Goal: Task Accomplishment & Management: Complete application form

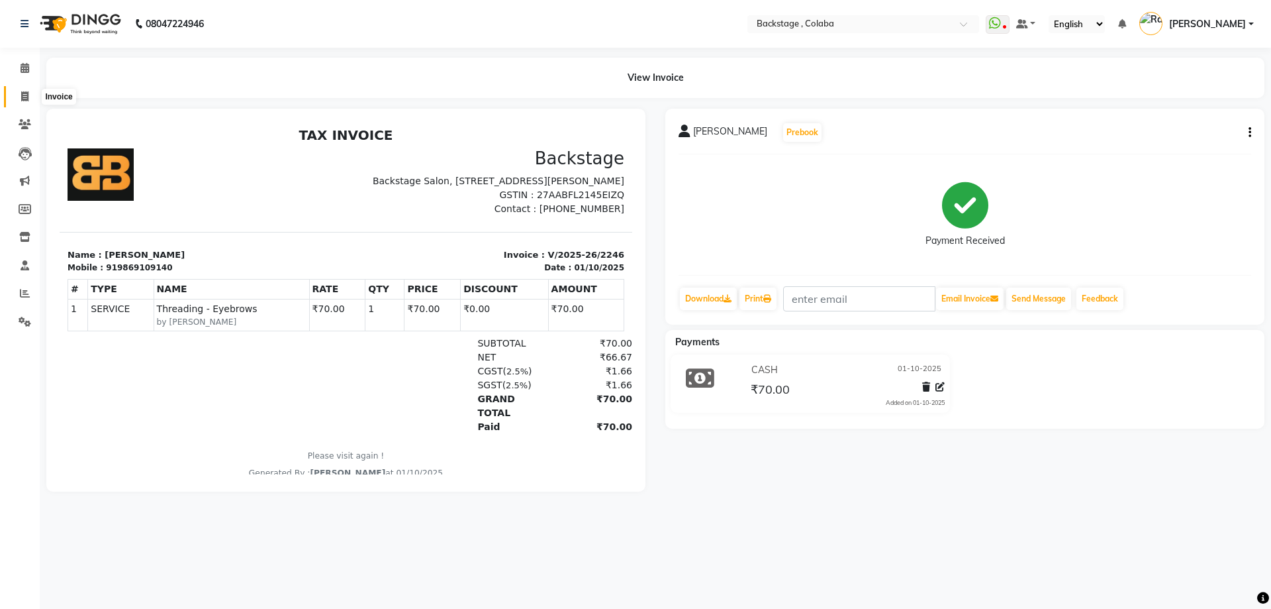
click at [28, 95] on icon at bounding box center [24, 96] width 7 height 10
select select "service"
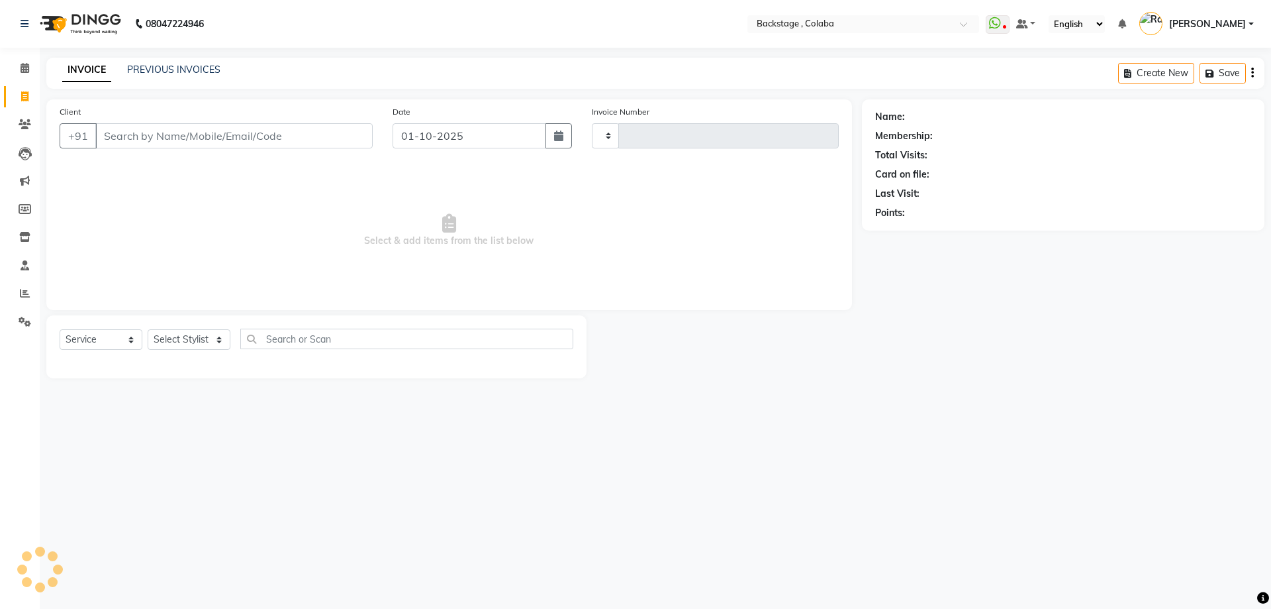
type input "2248"
select select "5451"
click at [142, 139] on input "Client" at bounding box center [233, 135] width 277 height 25
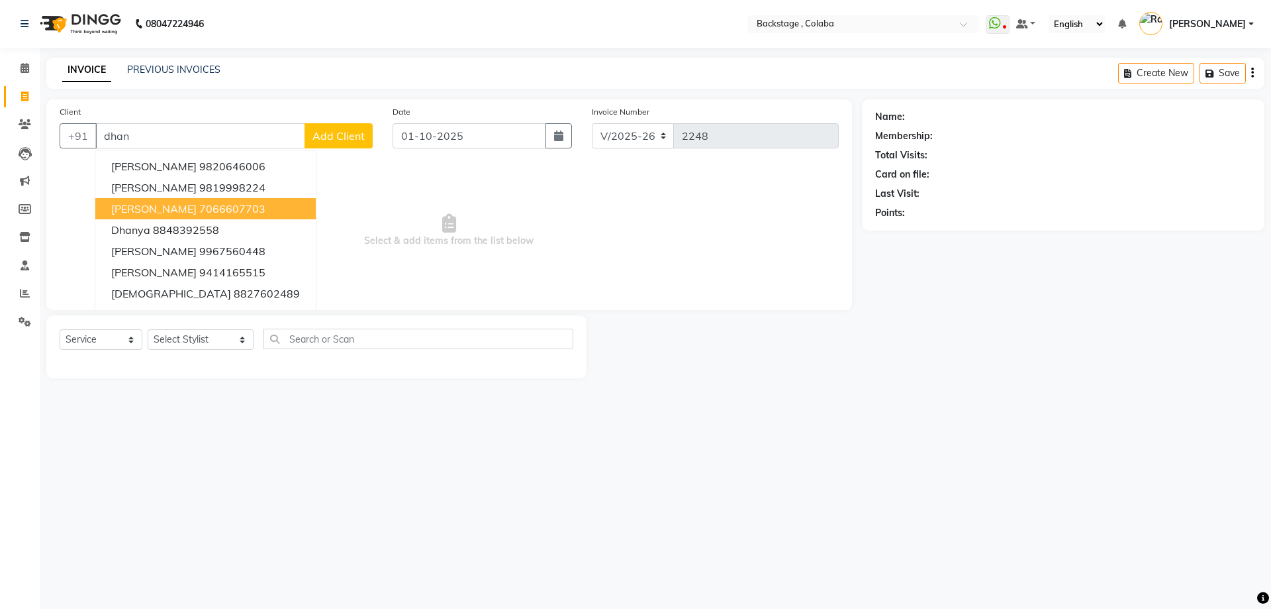
click at [126, 215] on span "[PERSON_NAME]" at bounding box center [153, 208] width 85 height 13
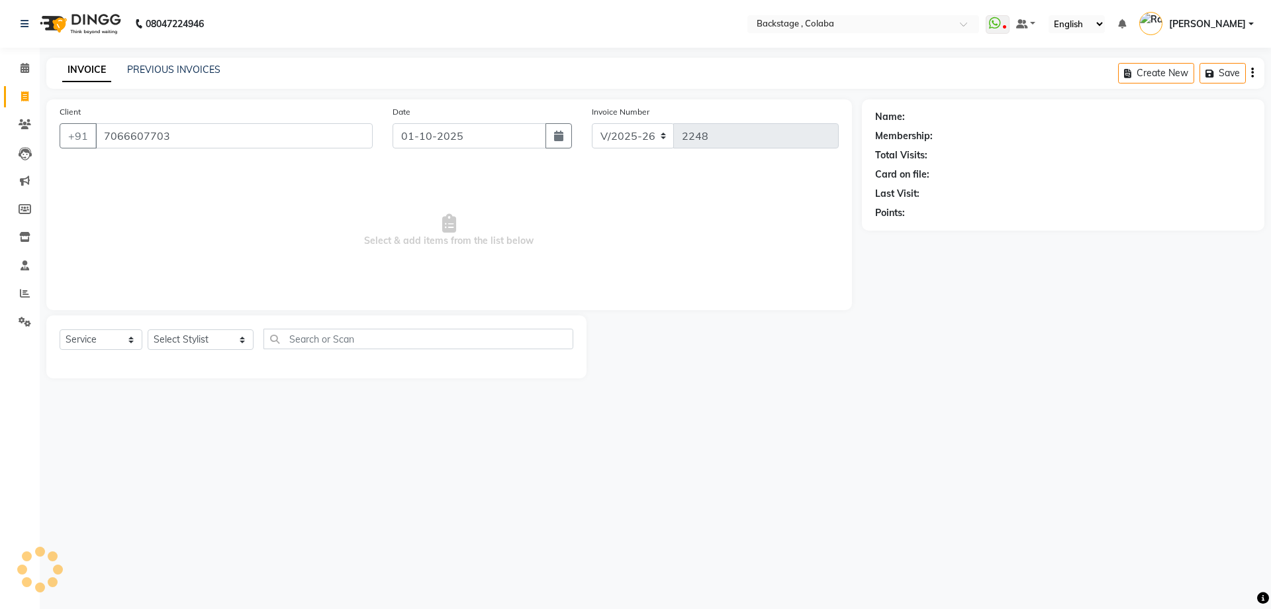
type input "7066607703"
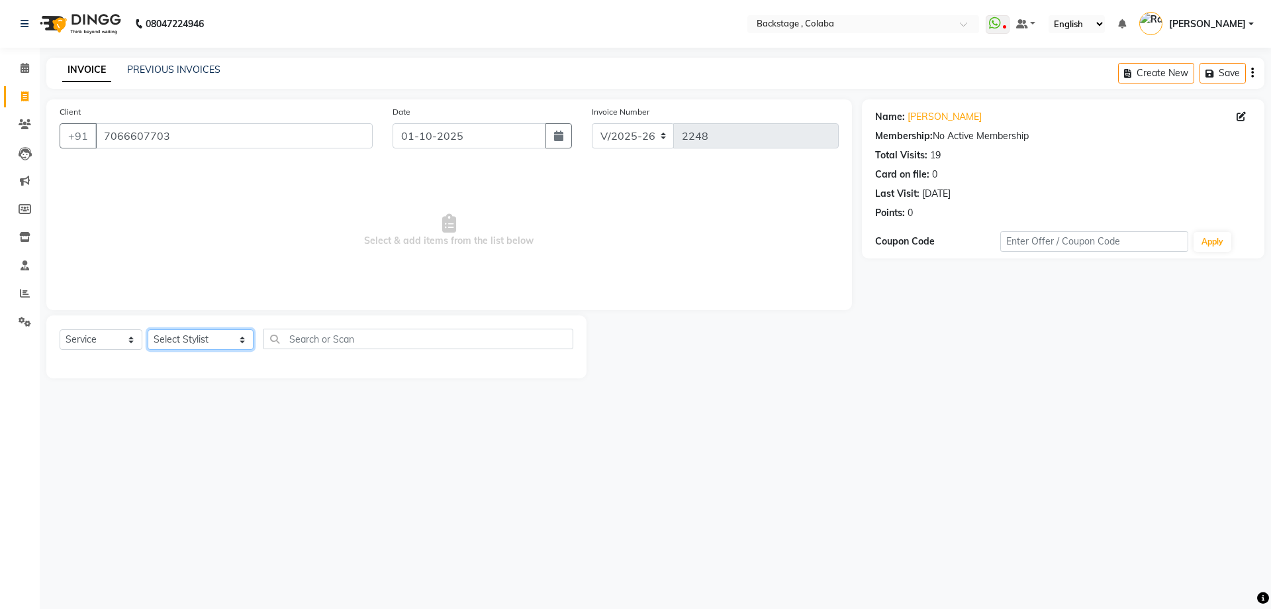
click at [183, 336] on select "Select Stylist Backstage Bharti [PERSON_NAME] [PERSON_NAME] [PERSON_NAME] [PERS…" at bounding box center [201, 339] width 106 height 21
select select "36480"
click at [148, 329] on select "Select Stylist Backstage Bharti [PERSON_NAME] [PERSON_NAME] [PERSON_NAME] [PERS…" at bounding box center [201, 339] width 106 height 21
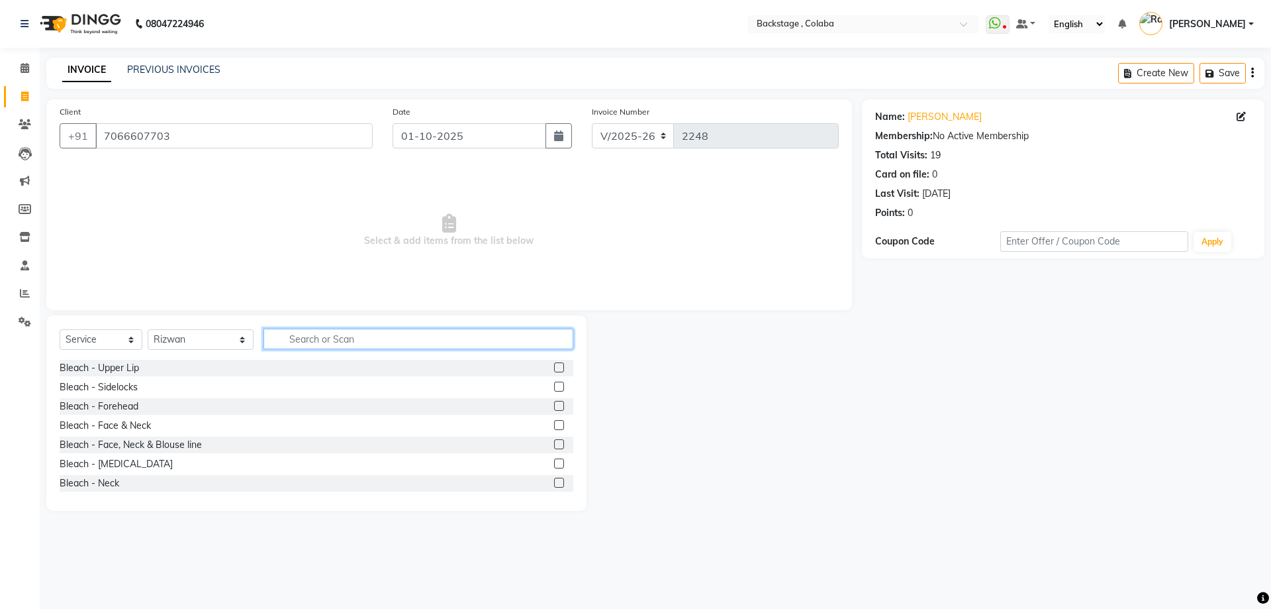
click at [278, 340] on input "text" at bounding box center [419, 338] width 310 height 21
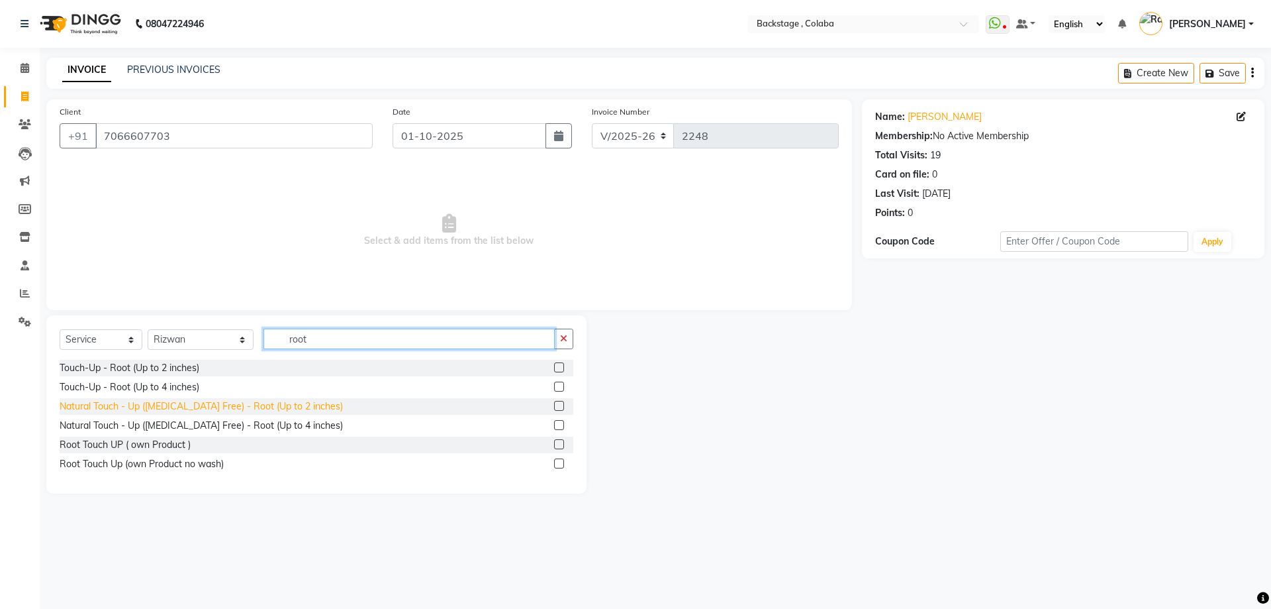
type input "root"
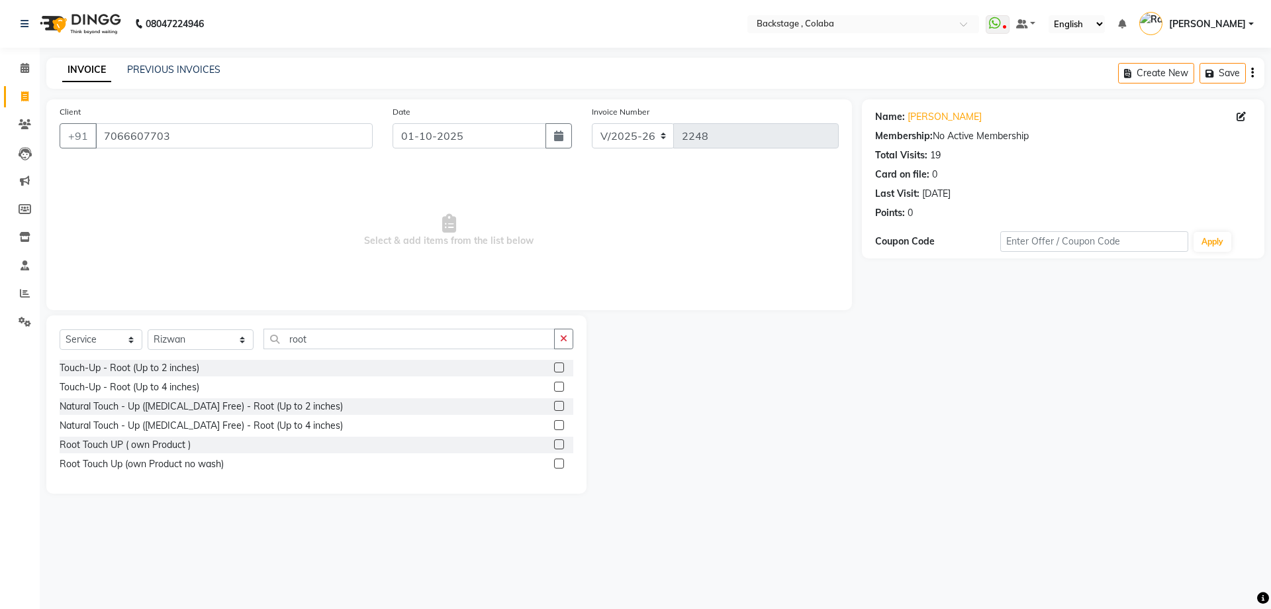
drag, startPoint x: 217, startPoint y: 405, endPoint x: 245, endPoint y: 377, distance: 39.3
click at [217, 405] on div "Natural Touch - Up ([MEDICAL_DATA] Free) - Root (Up to 2 inches)" at bounding box center [201, 406] width 283 height 14
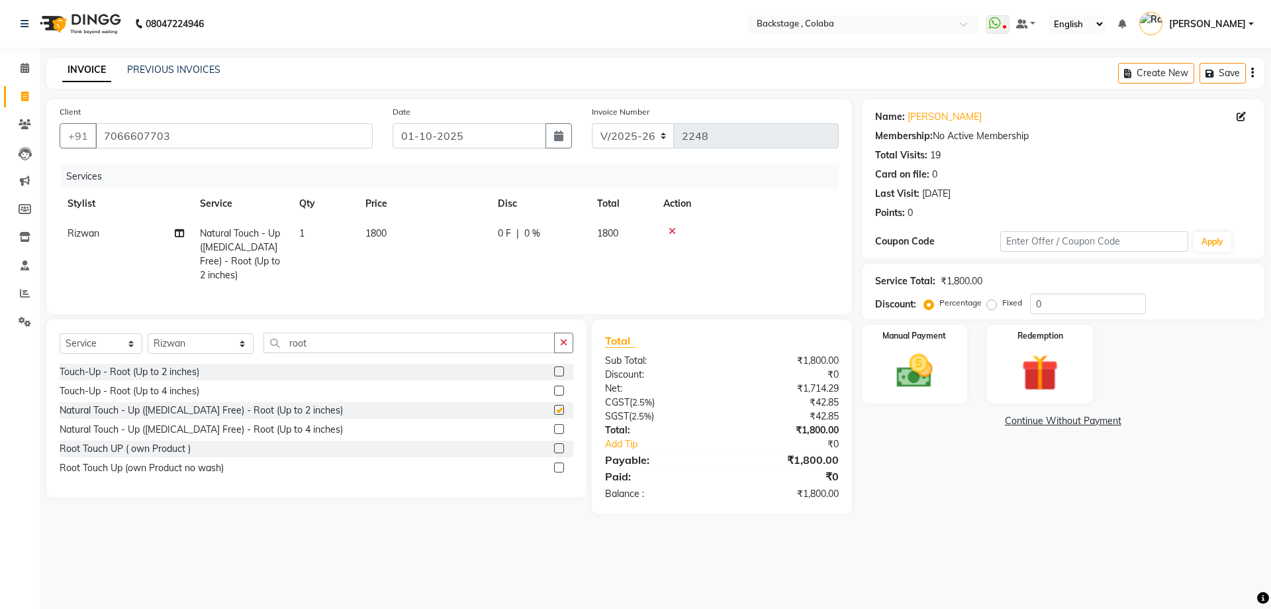
checkbox input "false"
click at [332, 353] on input "root" at bounding box center [409, 342] width 291 height 21
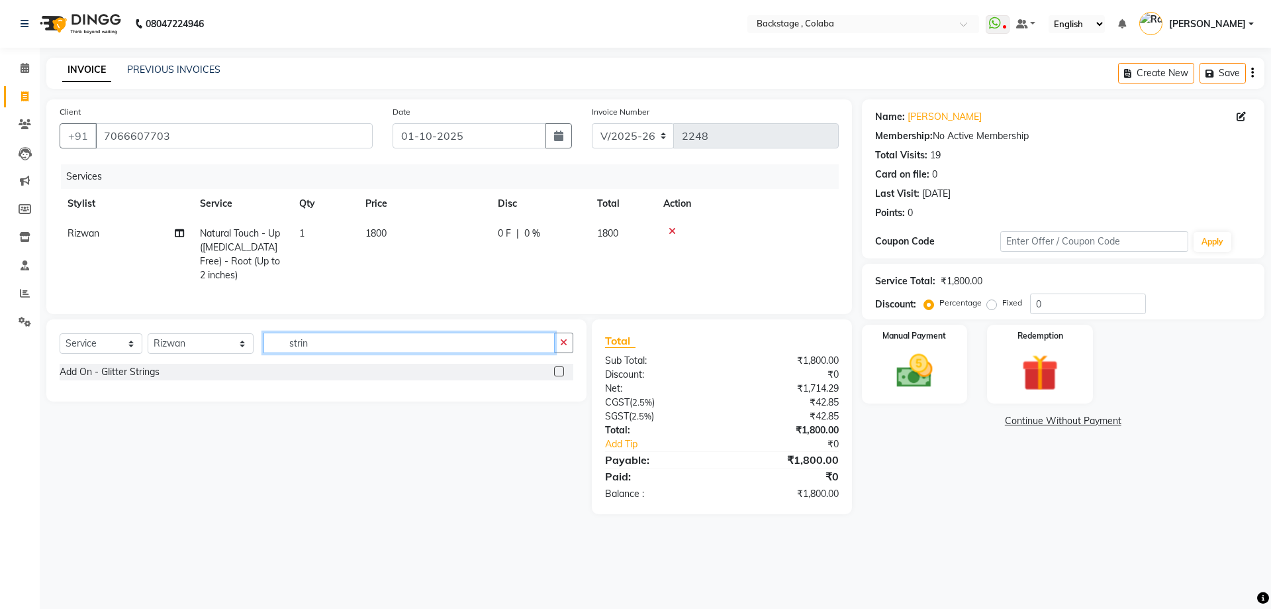
type input "strin"
click at [122, 383] on div "Add On - Glitter Strings" at bounding box center [317, 373] width 514 height 19
click at [122, 379] on div "Add On - Glitter Strings" at bounding box center [110, 372] width 100 height 14
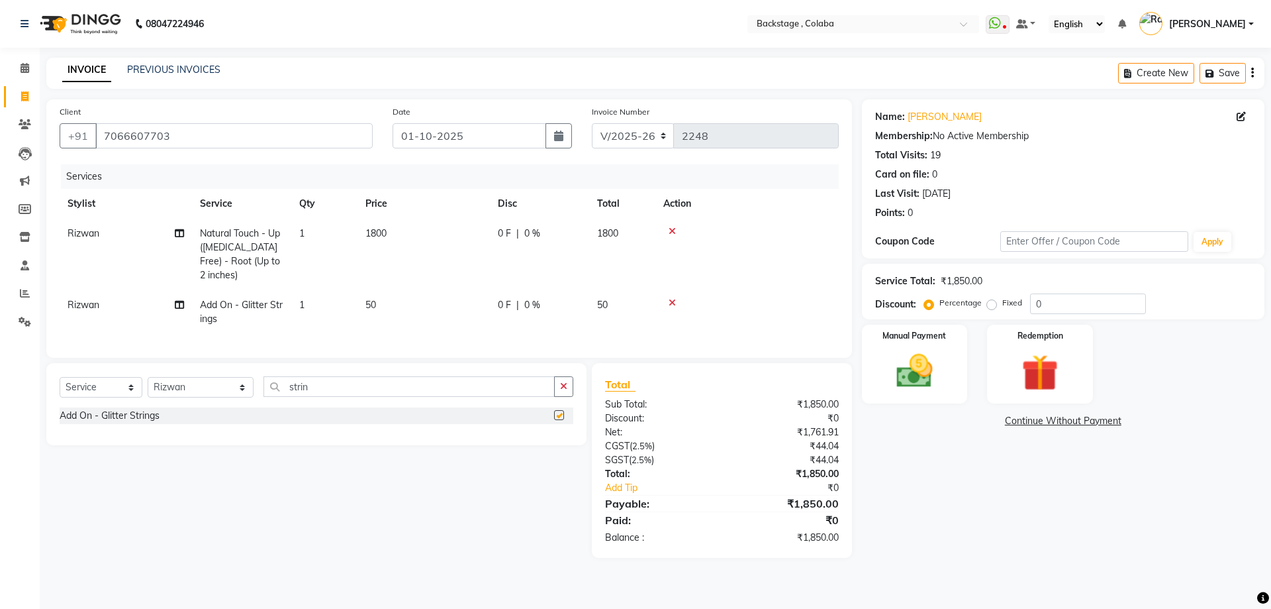
checkbox input "false"
click at [423, 295] on td "50" at bounding box center [424, 312] width 132 height 44
select select "36480"
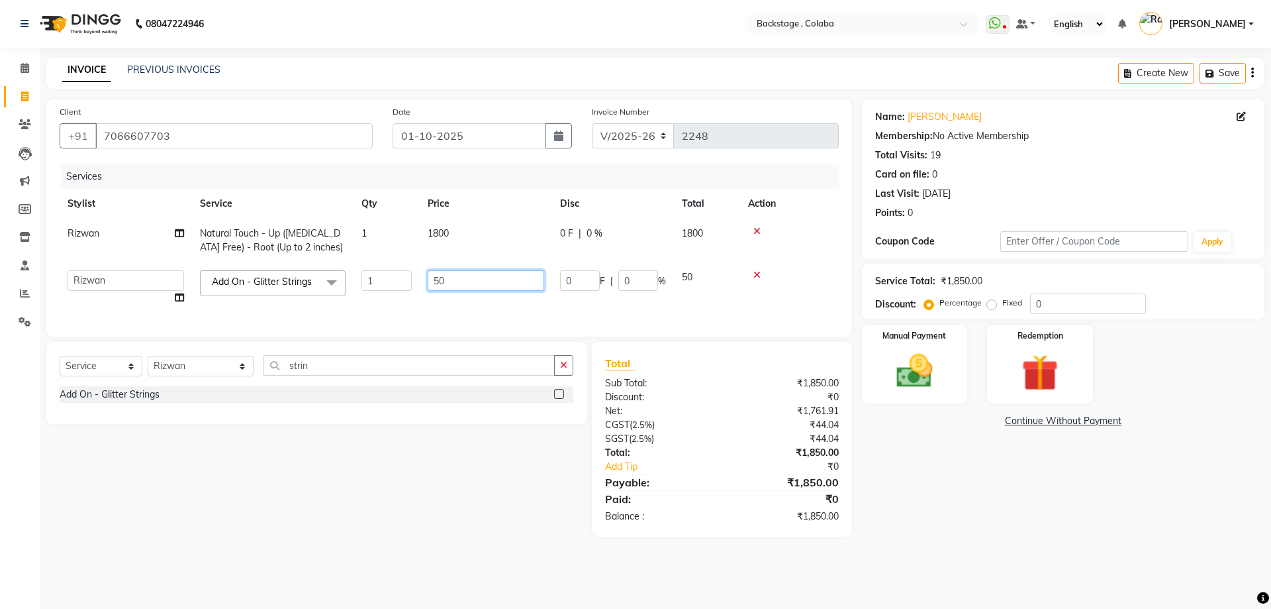
click at [479, 275] on input "50" at bounding box center [486, 280] width 117 height 21
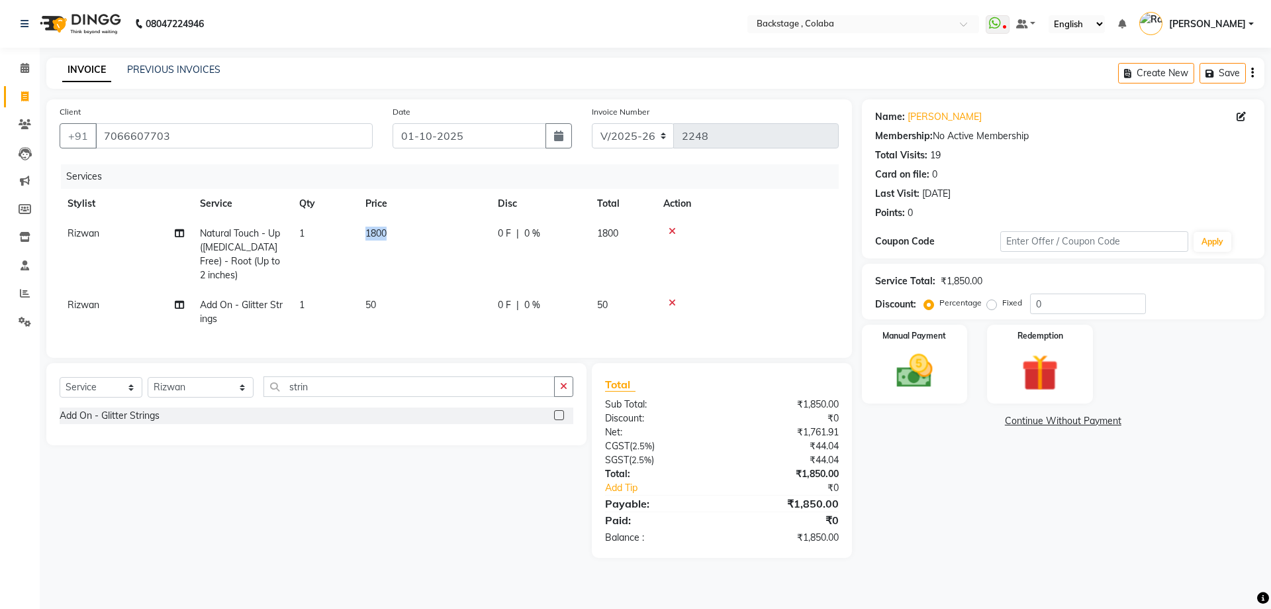
click at [381, 276] on td "1800" at bounding box center [424, 255] width 132 height 72
select select "36480"
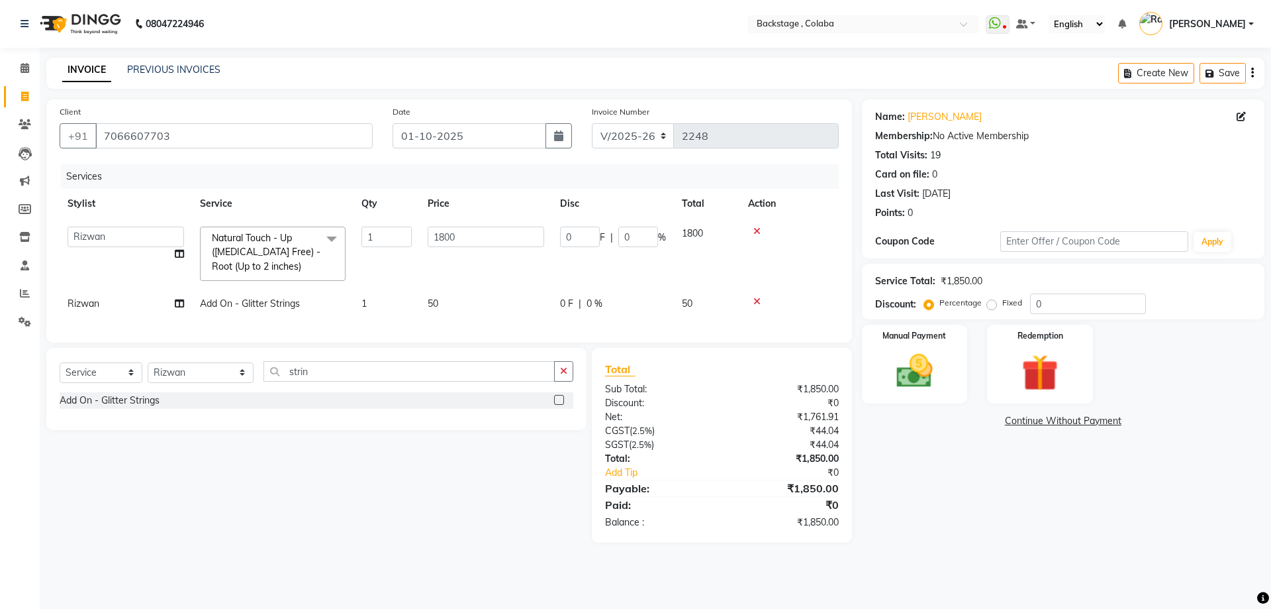
click at [383, 287] on td "1" at bounding box center [387, 254] width 66 height 70
click at [383, 301] on td "1" at bounding box center [387, 304] width 66 height 30
select select "36480"
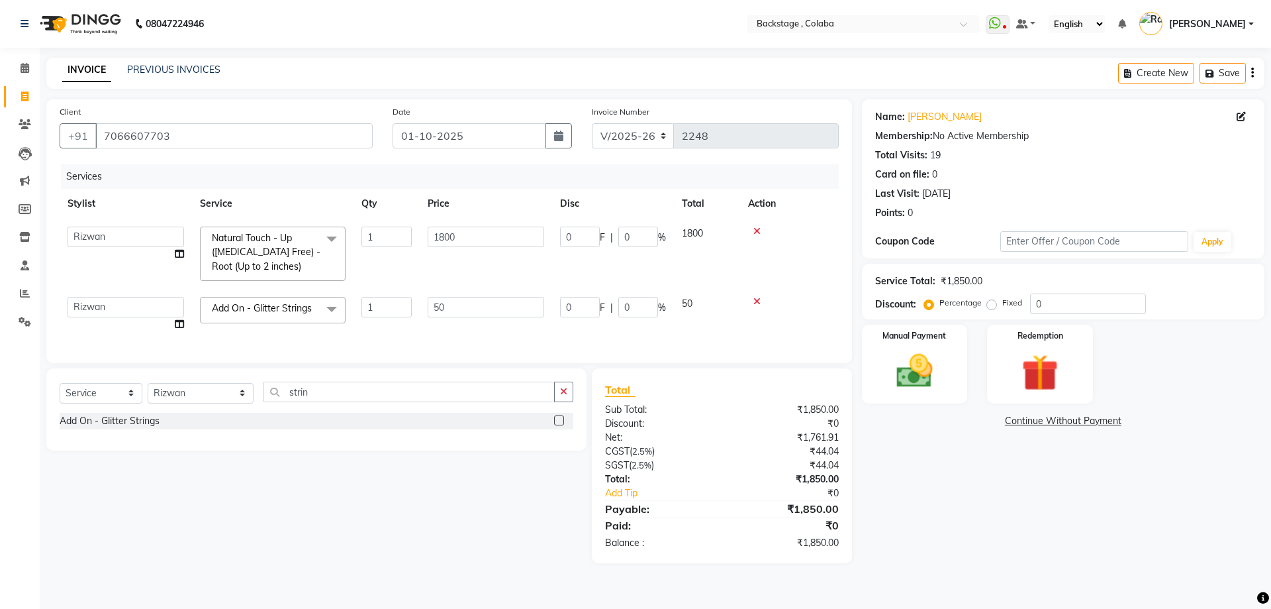
click at [383, 301] on input "1" at bounding box center [387, 307] width 50 height 21
type input "6"
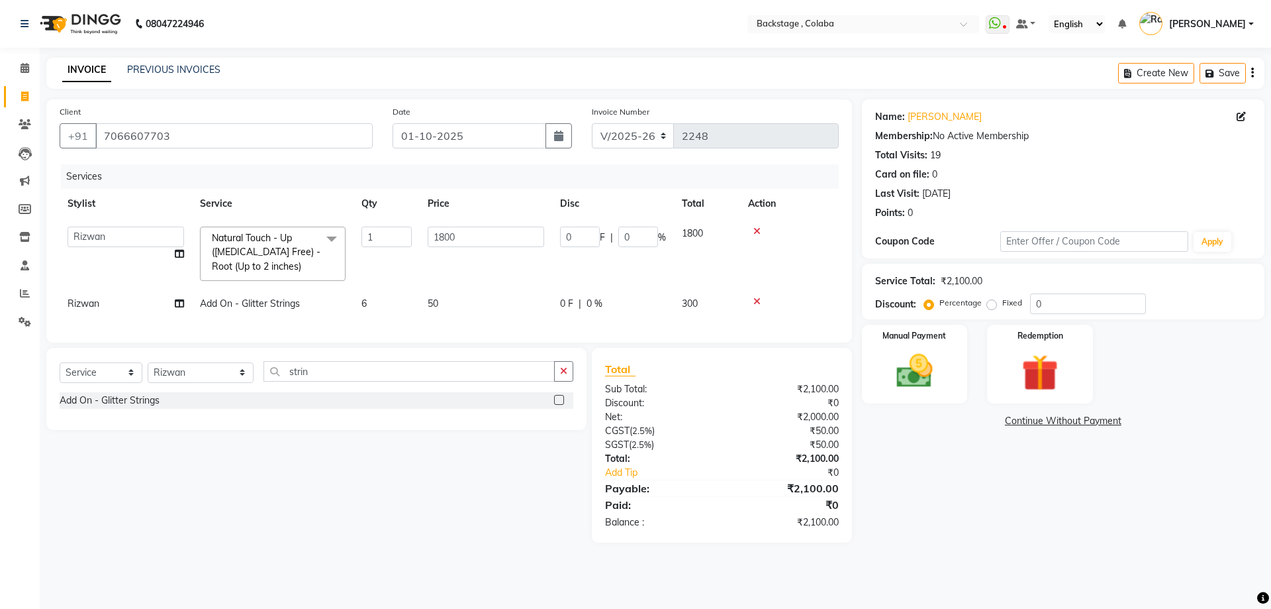
click at [507, 305] on td "50" at bounding box center [486, 304] width 132 height 30
select select "36480"
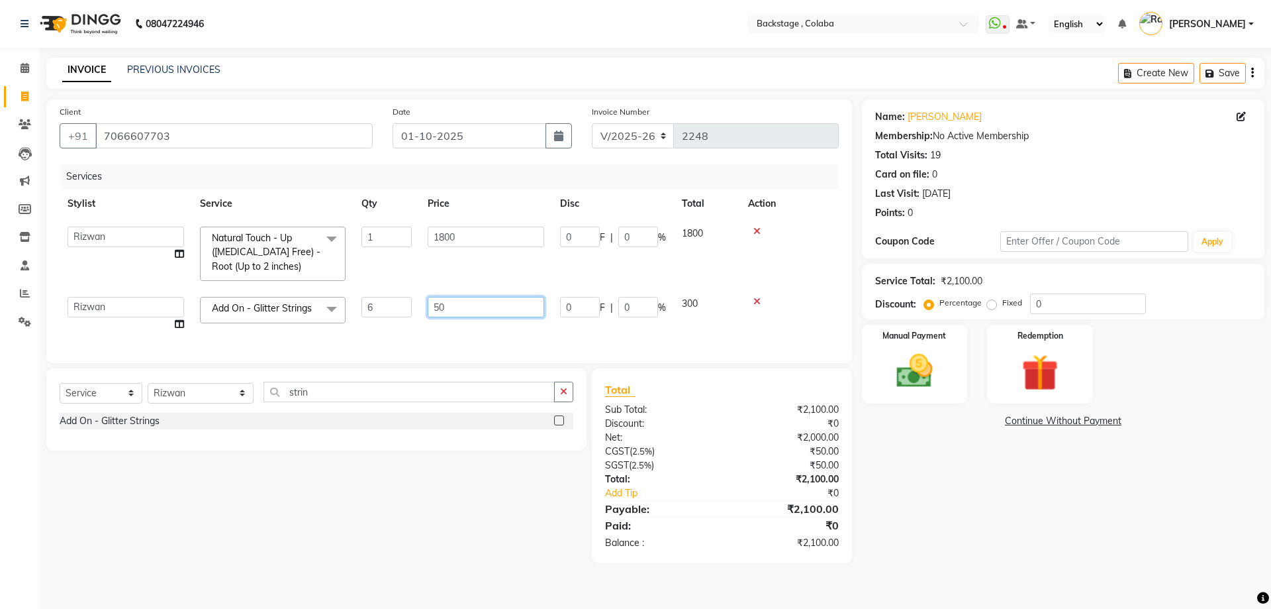
click at [507, 305] on input "50" at bounding box center [486, 307] width 117 height 21
type input "2"
type input "30"
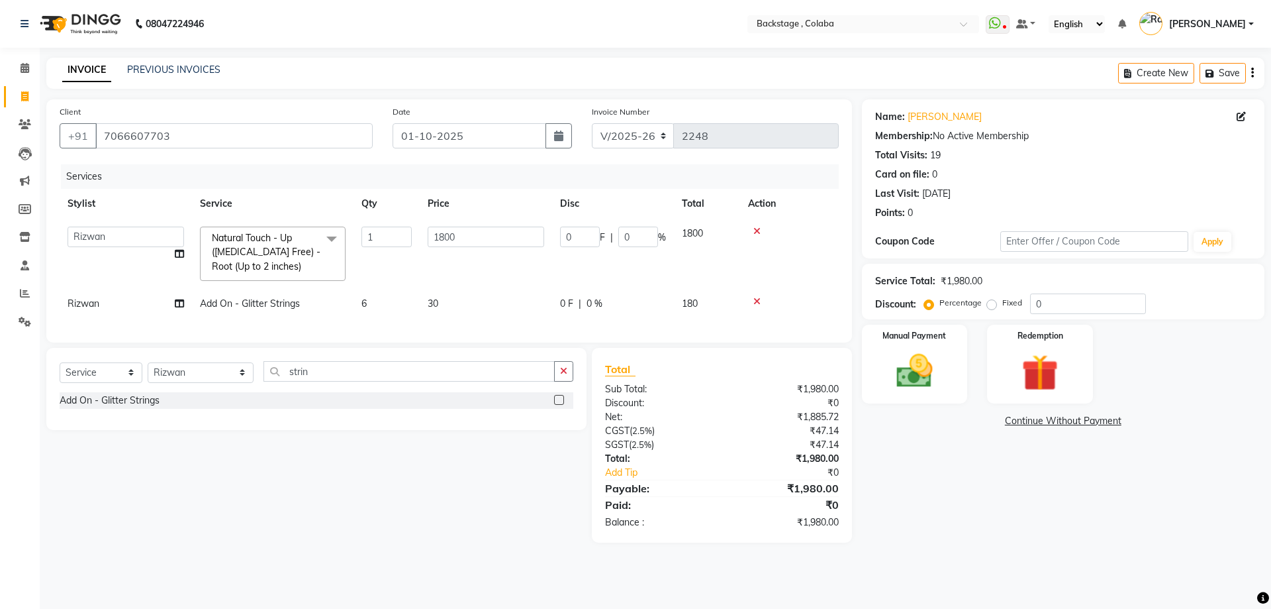
click at [496, 324] on div "Services Stylist Service Qty Price Disc Total Action Backstage Bharti [PERSON_N…" at bounding box center [449, 246] width 779 height 165
click at [460, 310] on td "30" at bounding box center [486, 304] width 132 height 30
select select "36480"
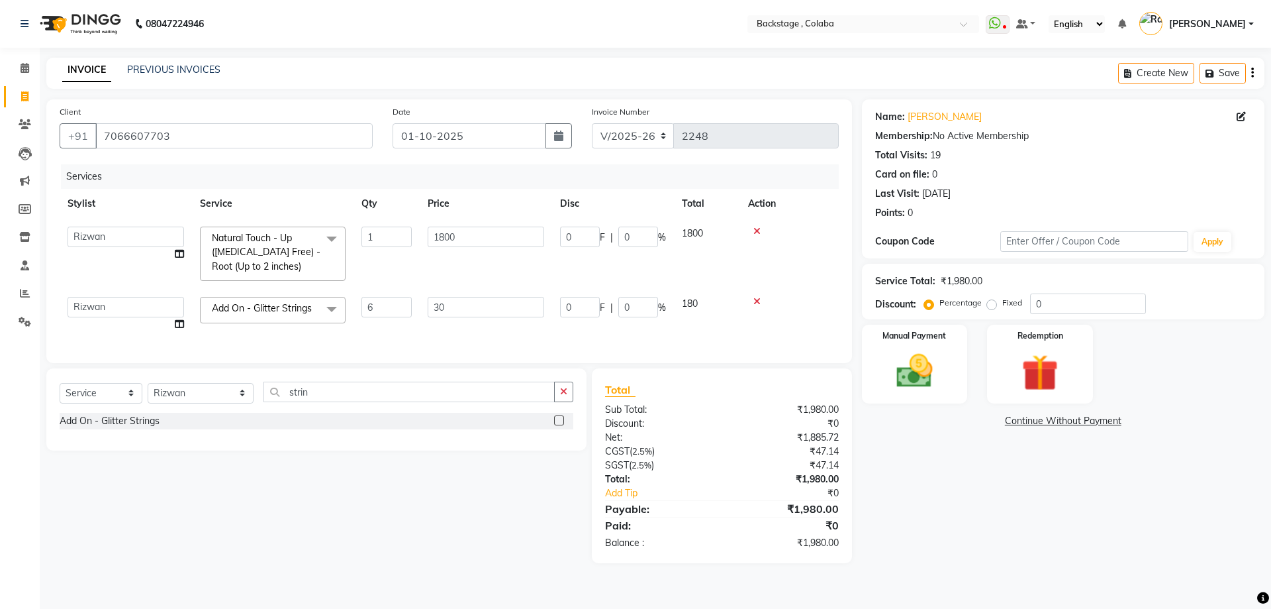
click at [452, 331] on td "30" at bounding box center [486, 314] width 132 height 50
click at [952, 389] on div "Manual Payment" at bounding box center [914, 363] width 110 height 81
drag, startPoint x: 1134, startPoint y: 415, endPoint x: 1135, endPoint y: 422, distance: 6.7
click at [1135, 415] on span "CASH" at bounding box center [1147, 421] width 28 height 15
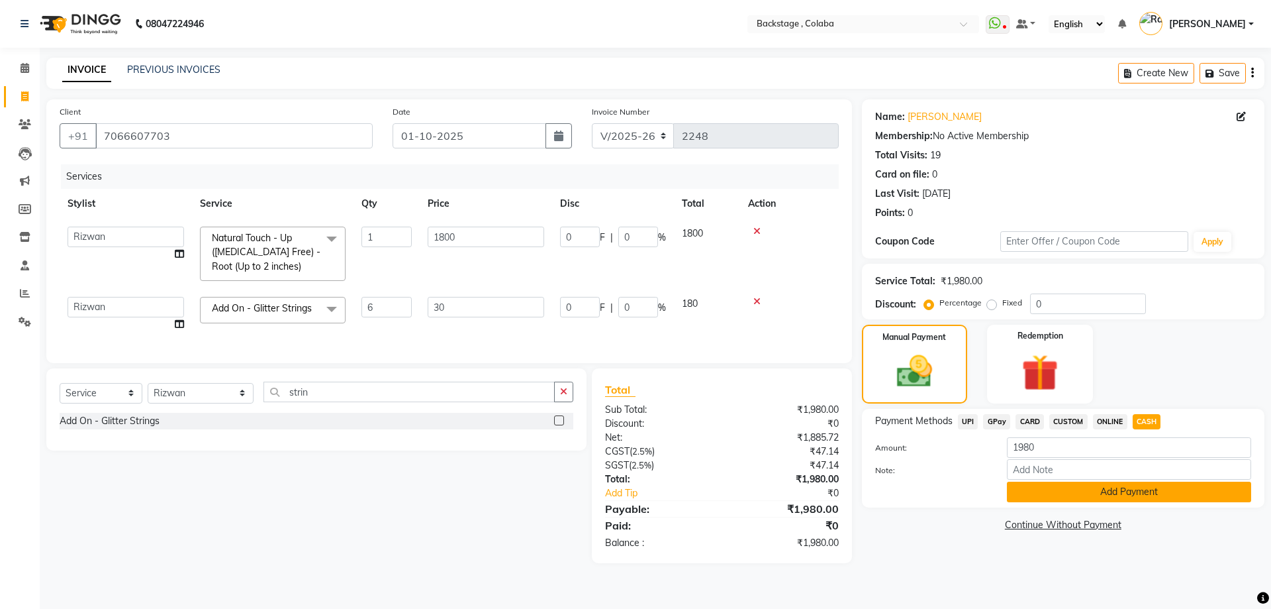
click at [1102, 500] on button "Add Payment" at bounding box center [1129, 491] width 244 height 21
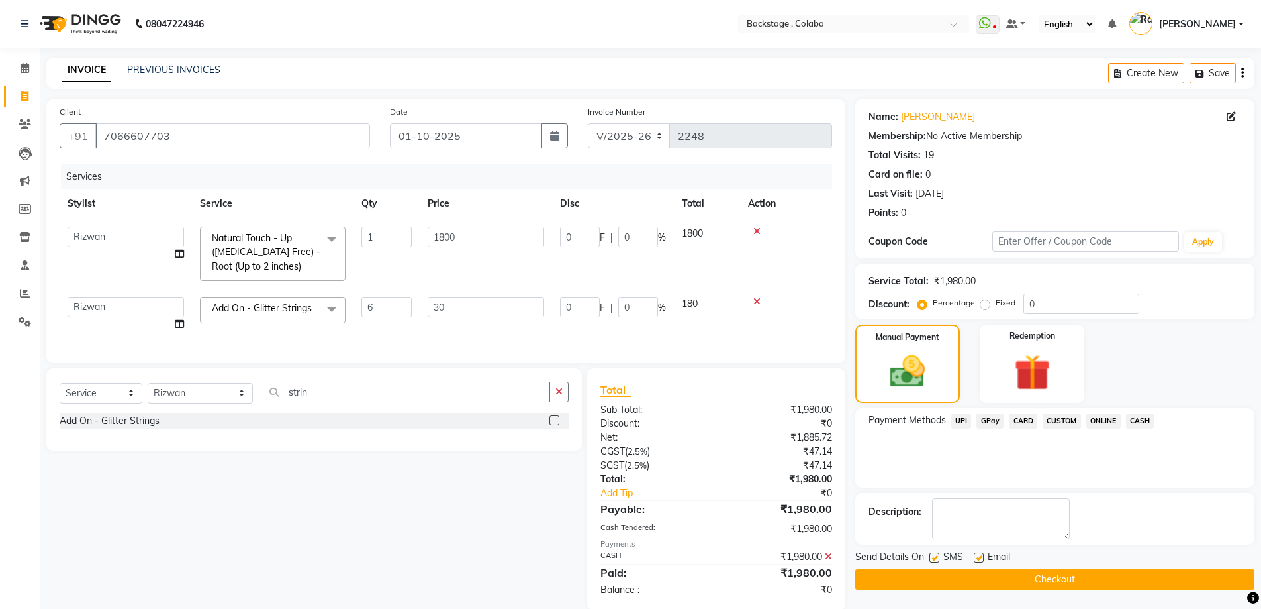
click at [1087, 584] on button "Checkout" at bounding box center [1054, 579] width 399 height 21
